Goal: Task Accomplishment & Management: Complete application form

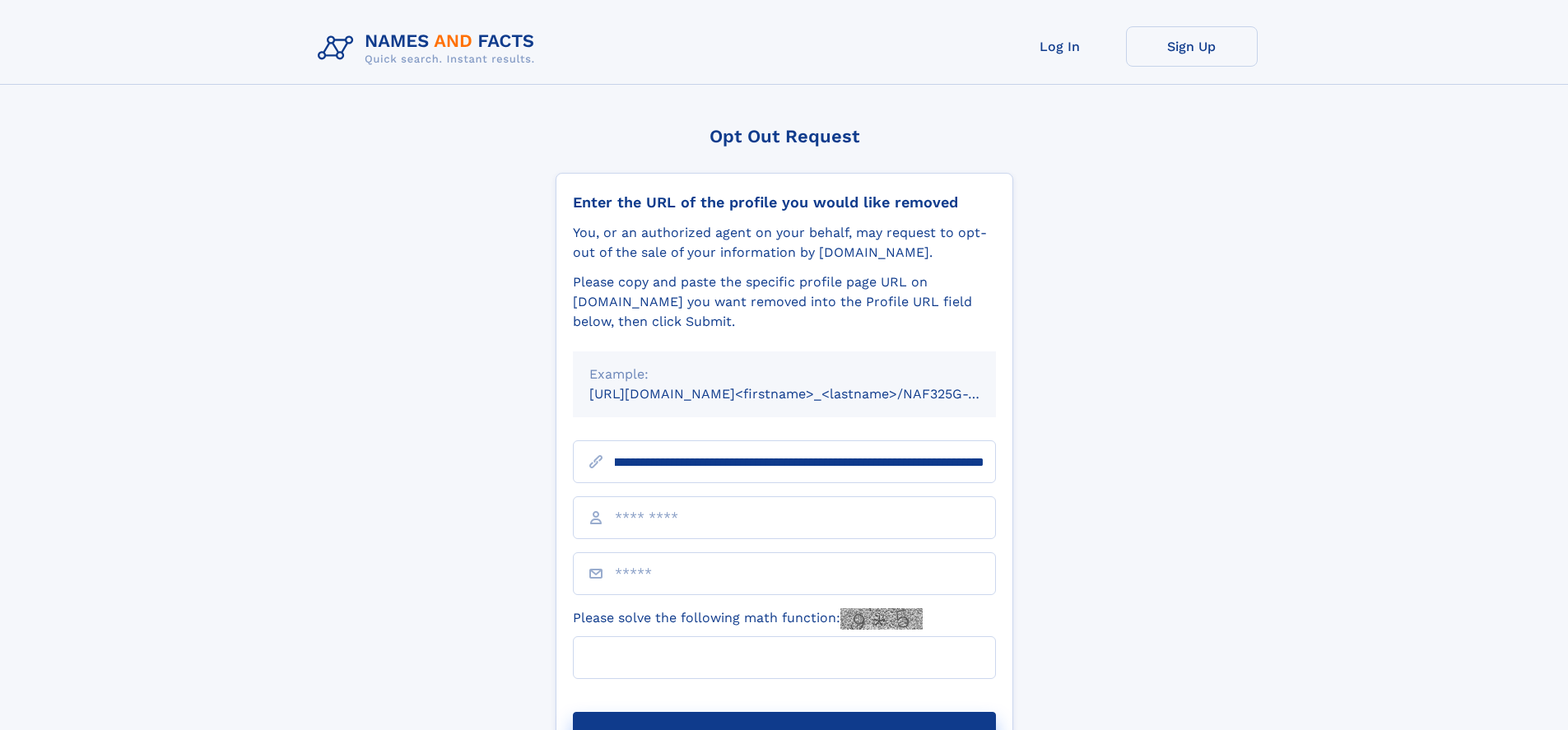
scroll to position [0, 181]
type input "**********"
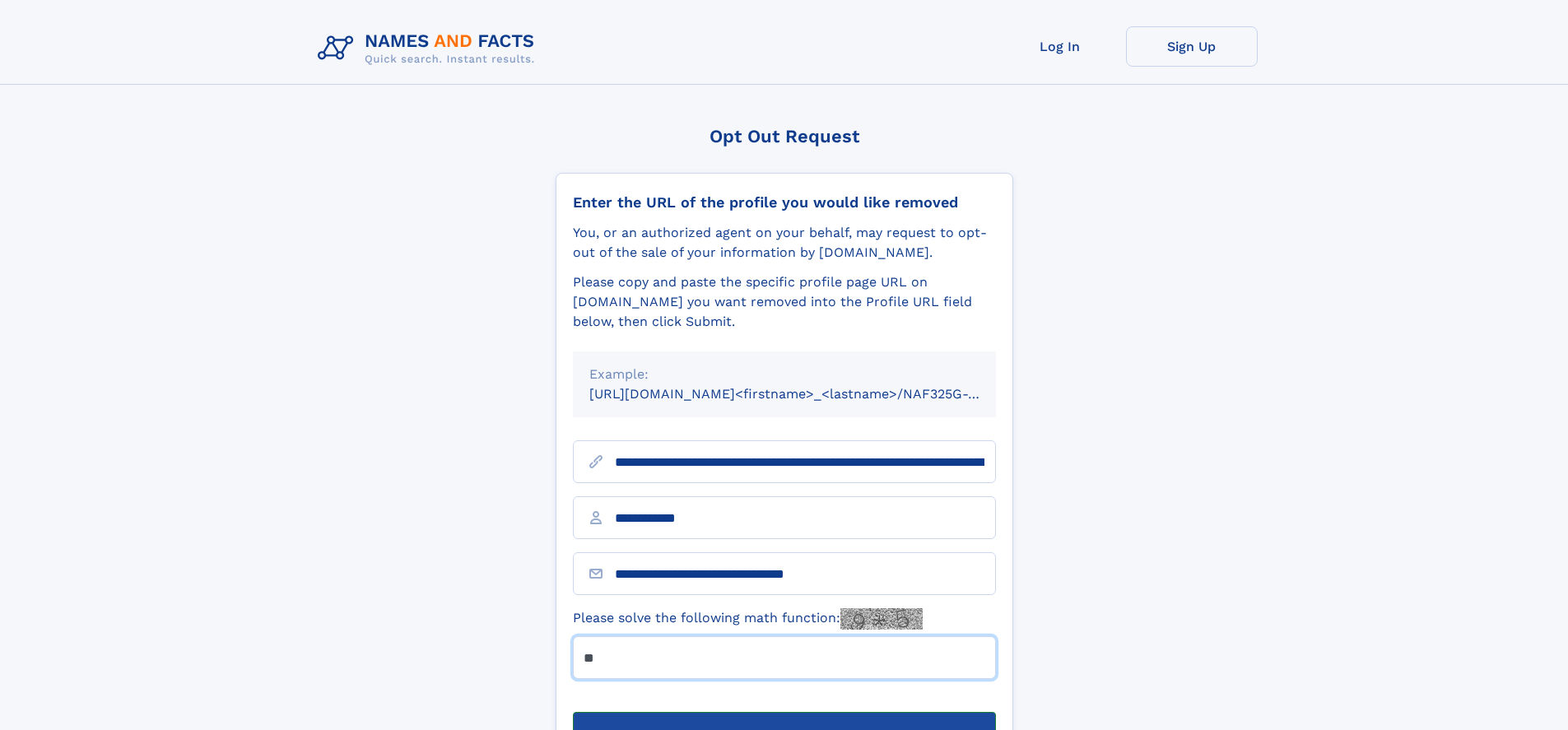
type input "**"
click at [784, 712] on button "Submit Opt Out Request" at bounding box center [784, 738] width 423 height 53
